Goal: Task Accomplishment & Management: Manage account settings

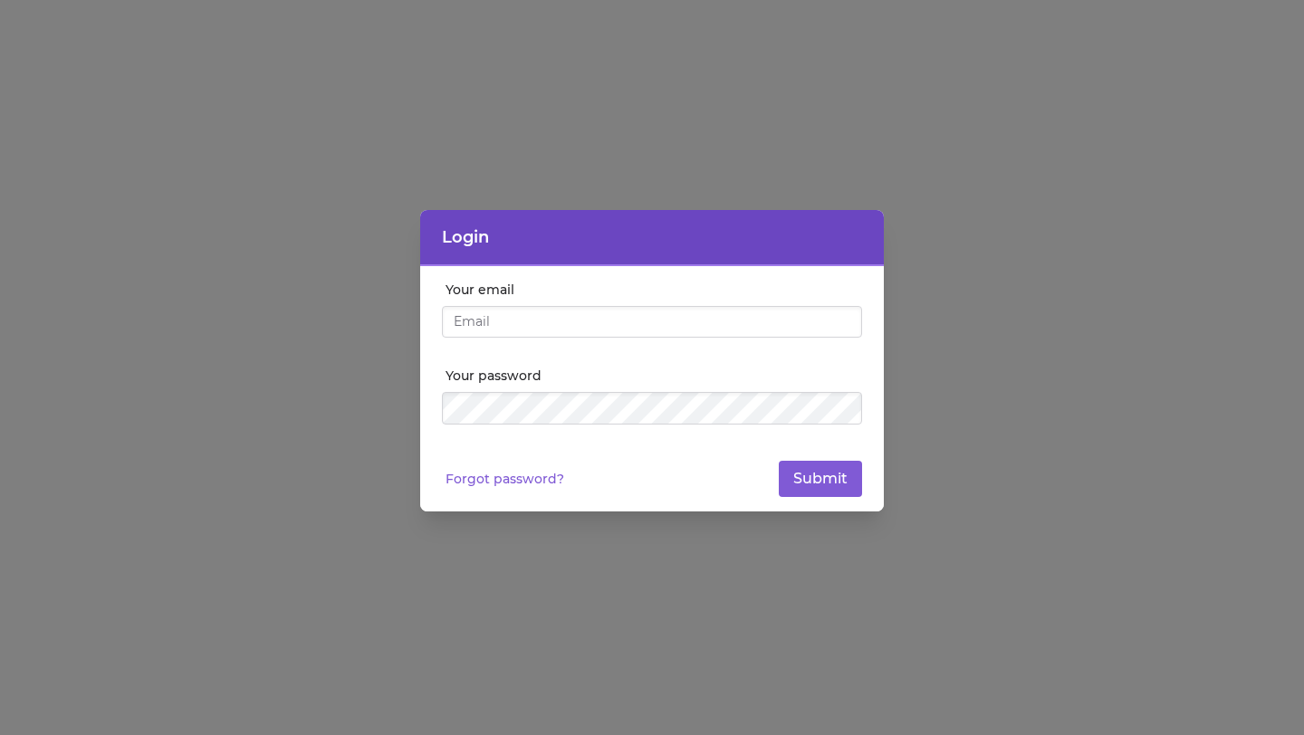
click at [620, 346] on div at bounding box center [652, 345] width 420 height 14
click at [619, 336] on input "Your email" at bounding box center [652, 322] width 420 height 33
type input "[EMAIL_ADDRESS][DOMAIN_NAME]"
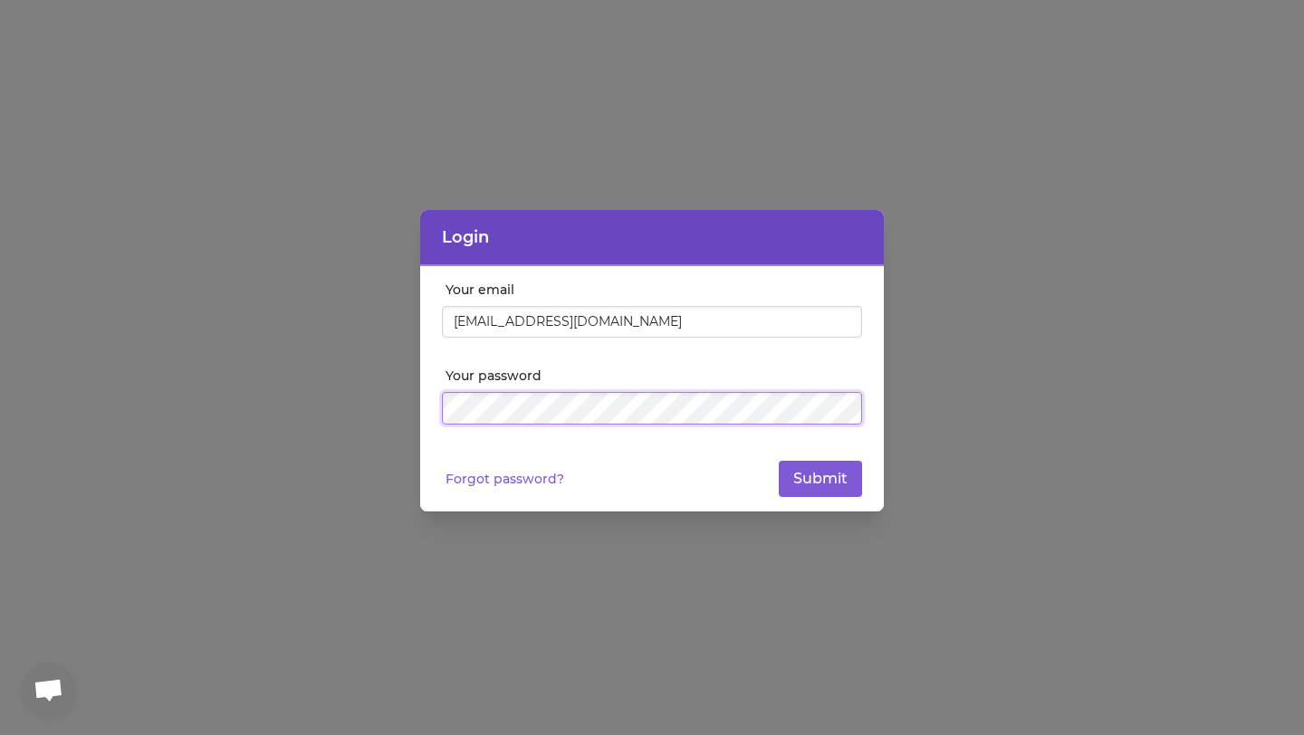
click at [779, 461] on button "Submit" at bounding box center [820, 479] width 83 height 36
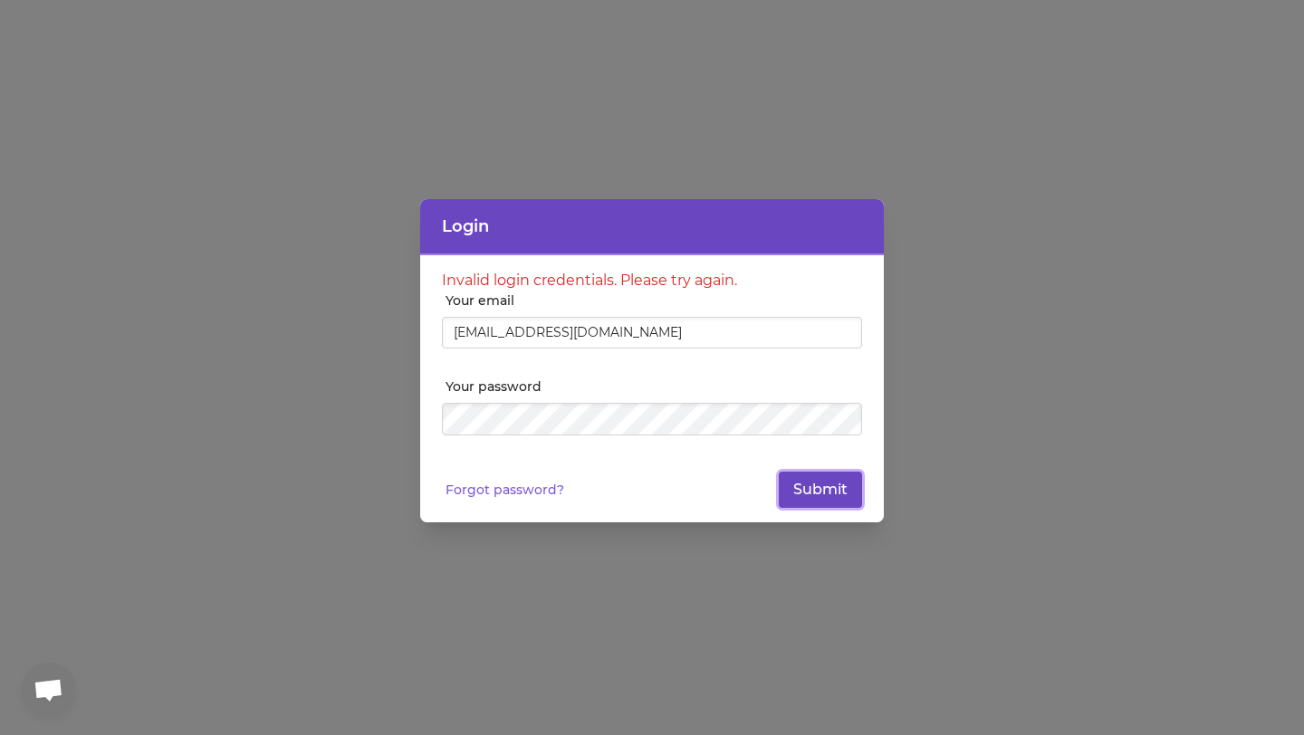
click at [828, 484] on button "Submit" at bounding box center [820, 490] width 83 height 36
click at [527, 484] on link "Forgot password?" at bounding box center [505, 490] width 119 height 18
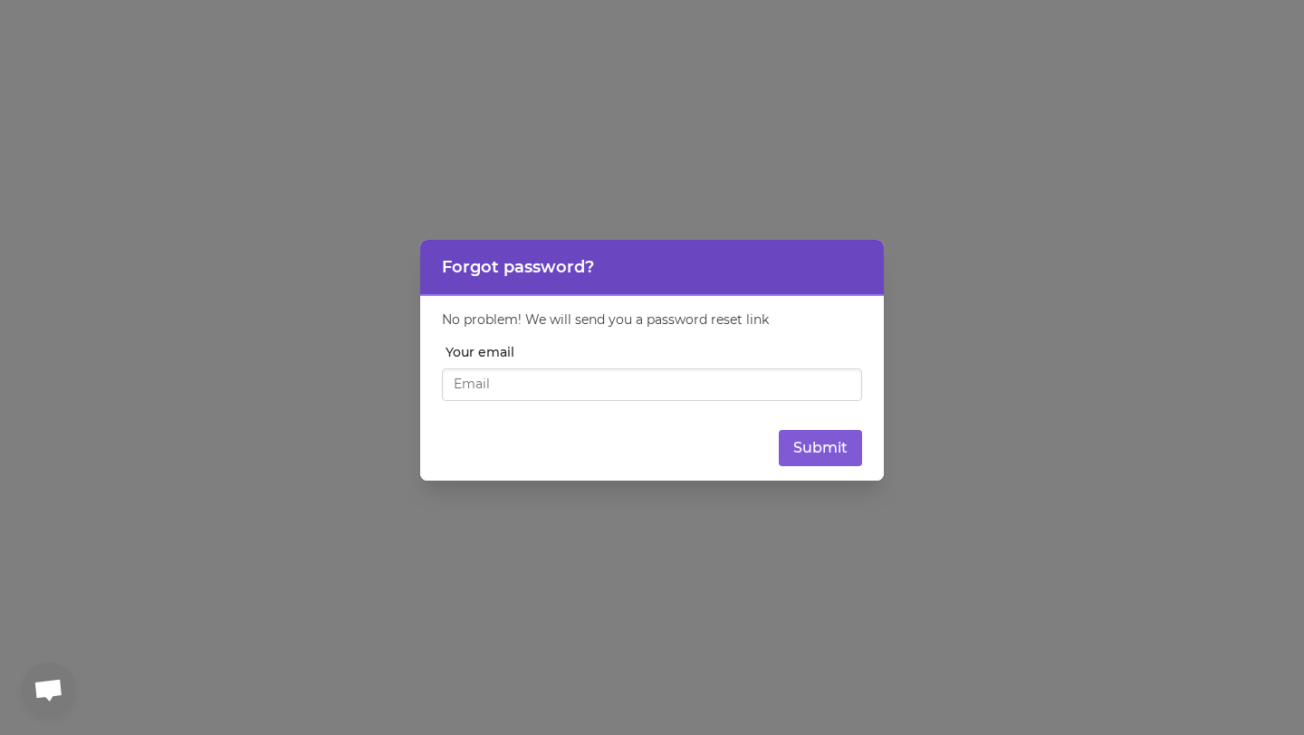
click at [568, 379] on input "Your email" at bounding box center [652, 385] width 420 height 33
type input "[EMAIL_ADDRESS][DOMAIN_NAME]"
click at [830, 449] on button "Submit" at bounding box center [820, 448] width 83 height 36
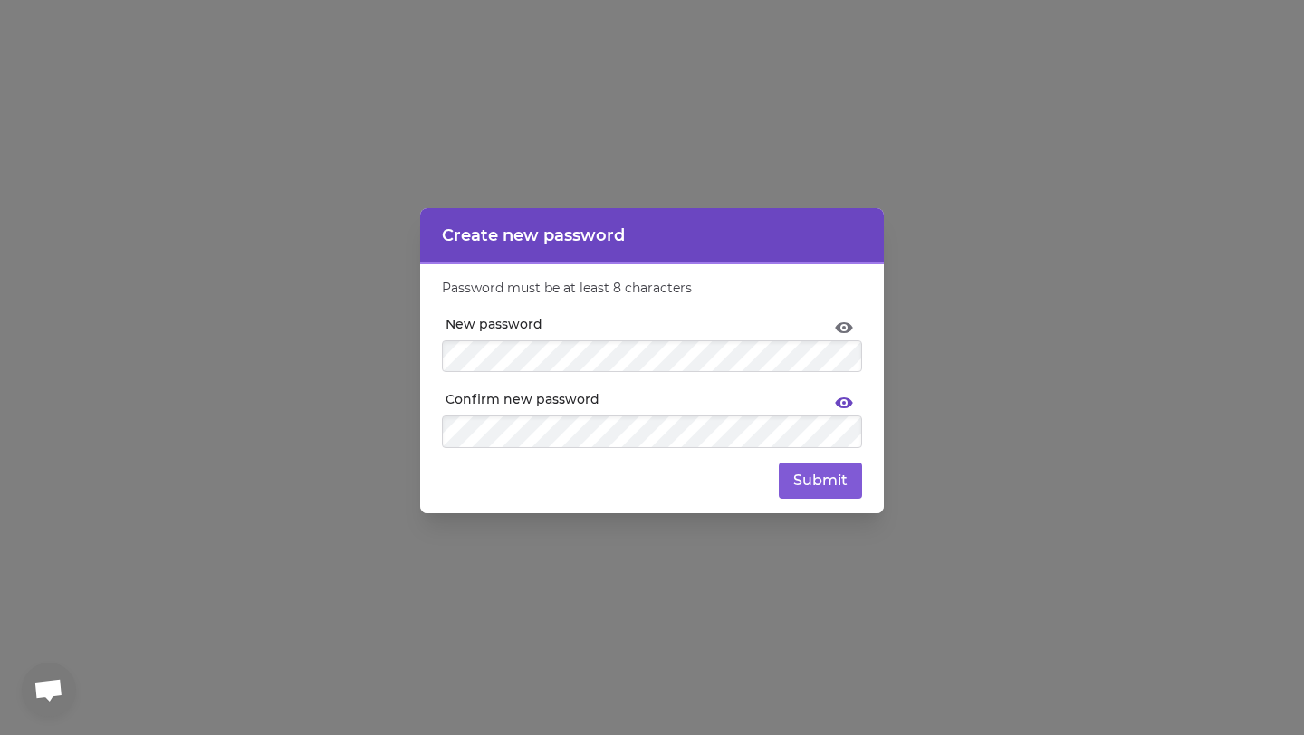
click at [845, 399] on icon at bounding box center [844, 405] width 22 height 22
click at [845, 399] on icon at bounding box center [844, 403] width 18 height 14
click at [817, 485] on button "Submit" at bounding box center [820, 481] width 83 height 36
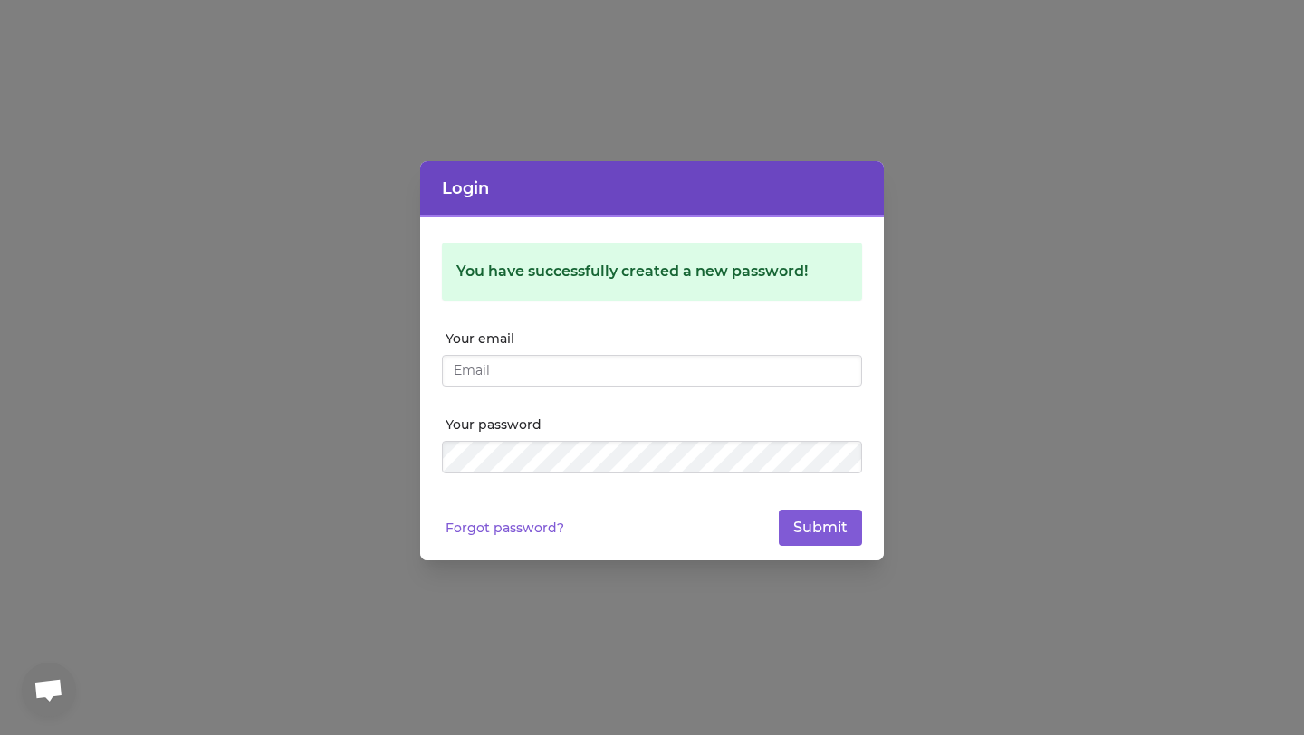
click at [575, 378] on input "Your email" at bounding box center [652, 371] width 420 height 33
type input "[EMAIL_ADDRESS][DOMAIN_NAME]"
click at [806, 521] on button "Submit" at bounding box center [820, 528] width 83 height 36
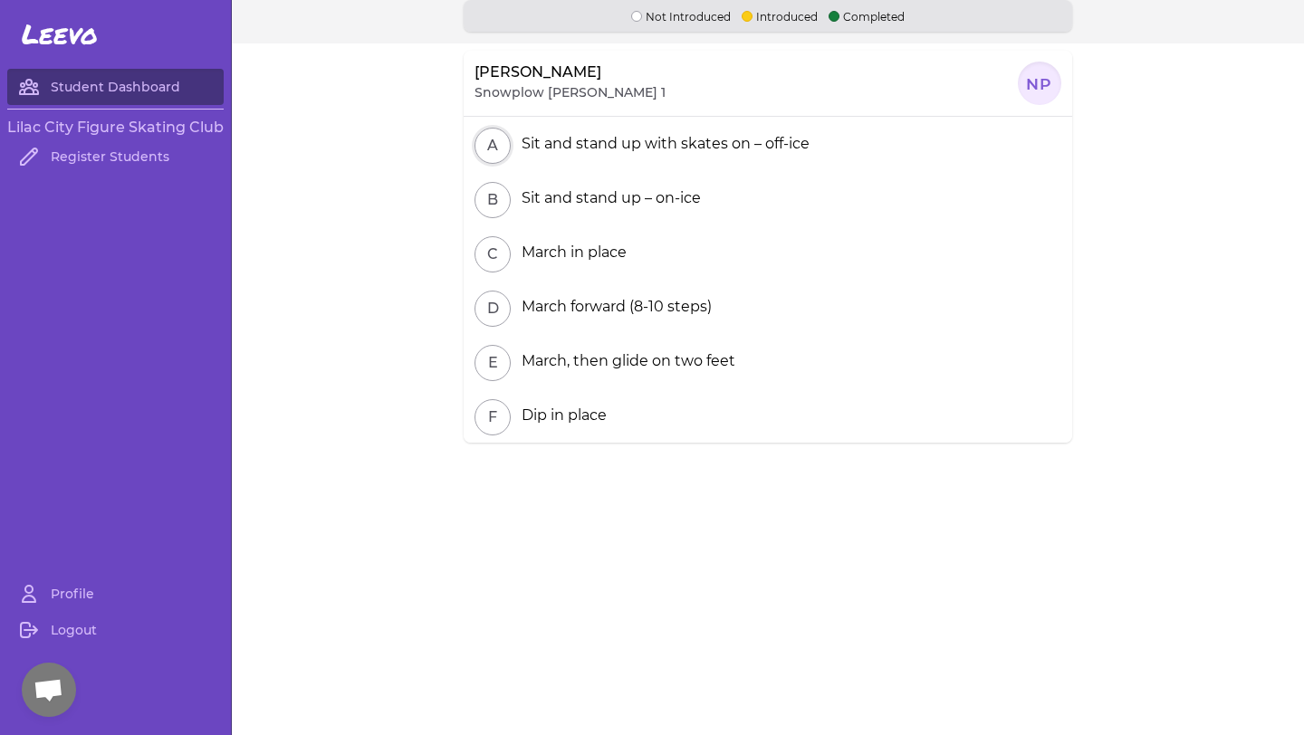
click at [498, 143] on button "A" at bounding box center [493, 146] width 36 height 36
click at [1042, 89] on div at bounding box center [1039, 83] width 43 height 43
click at [139, 134] on h3 "Lilac City Figure Skating Club" at bounding box center [115, 128] width 216 height 22
click at [77, 586] on link "Profile" at bounding box center [115, 594] width 216 height 36
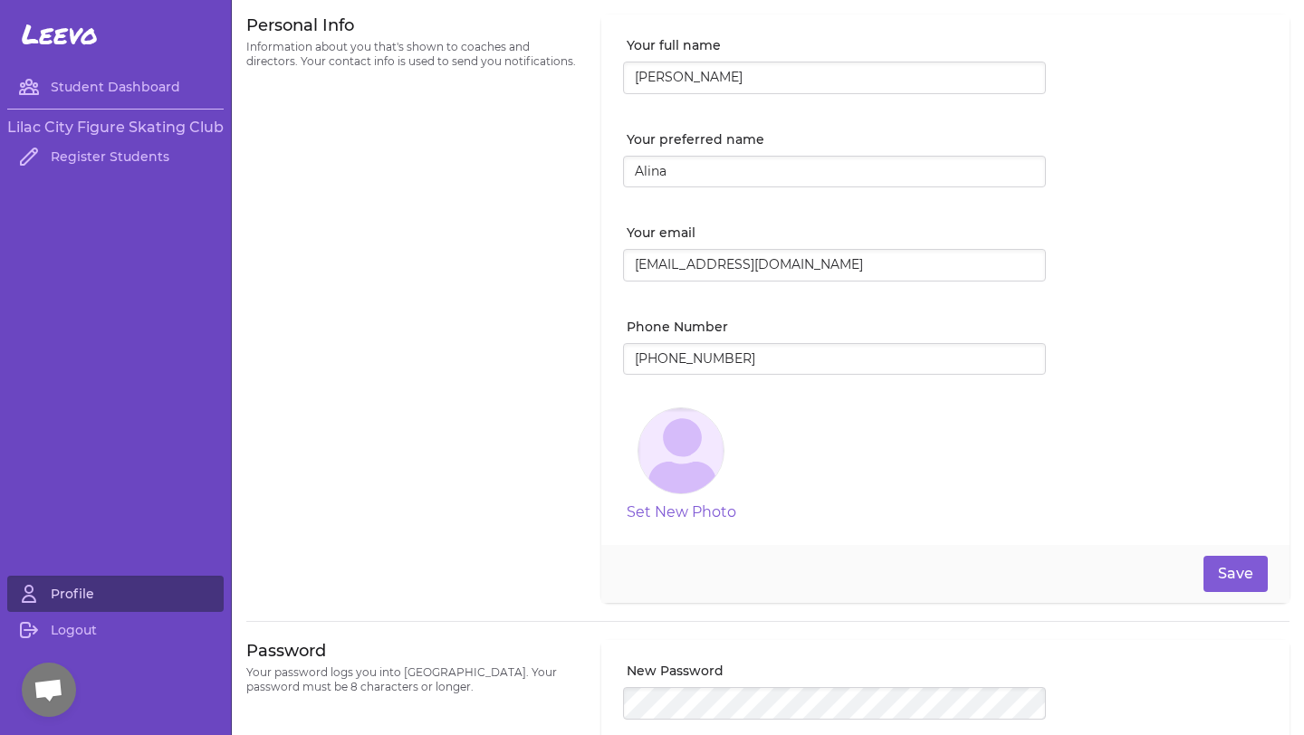
click at [81, 596] on link "Profile" at bounding box center [115, 594] width 216 height 36
click at [57, 686] on span "Open chat" at bounding box center [49, 691] width 30 height 25
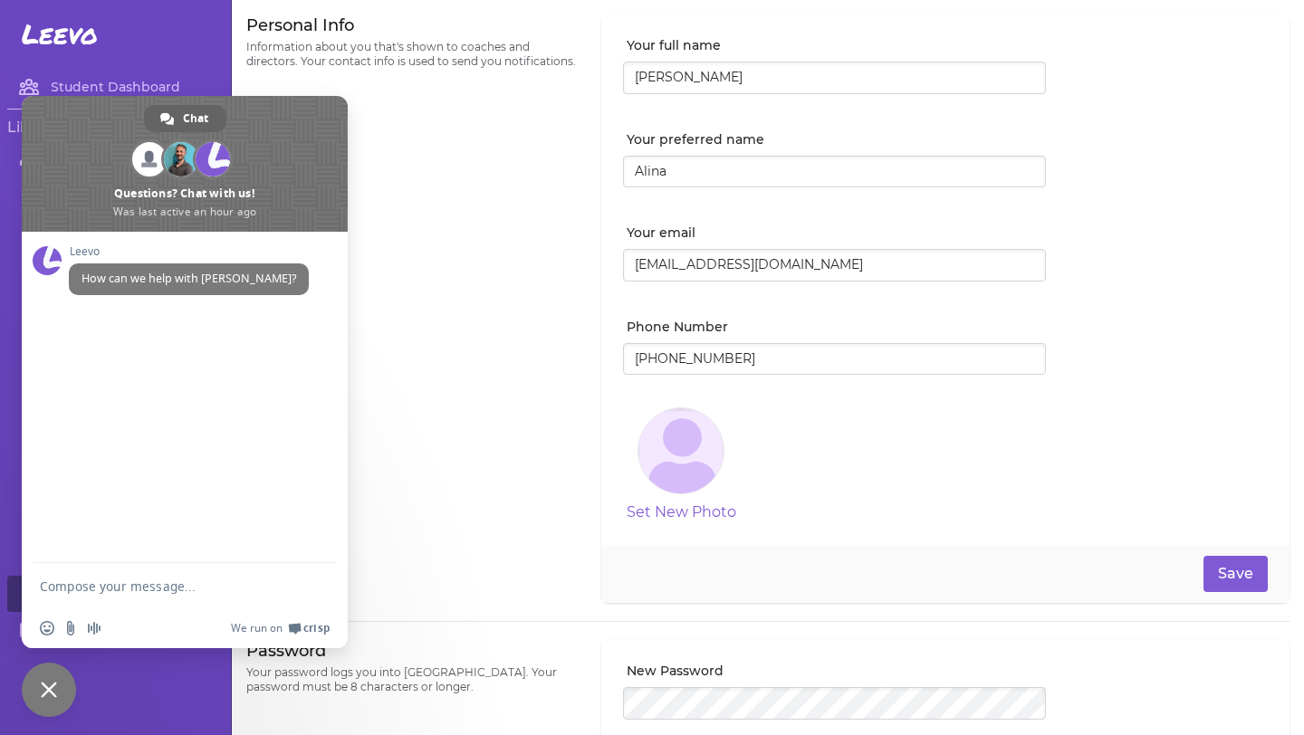
click at [52, 680] on span "Close chat" at bounding box center [49, 690] width 54 height 54
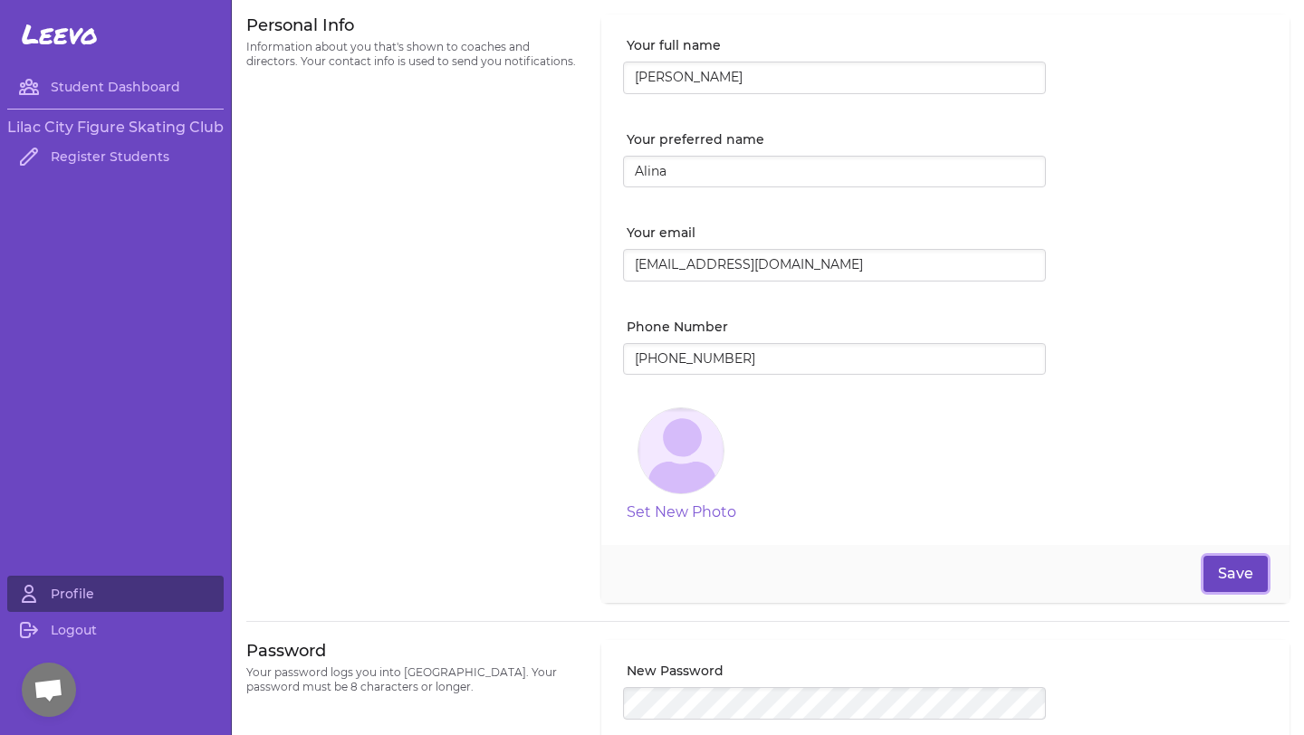
click at [1240, 569] on button "Save" at bounding box center [1235, 574] width 64 height 36
click at [25, 89] on icon at bounding box center [29, 87] width 18 height 14
